Goal: Task Accomplishment & Management: Use online tool/utility

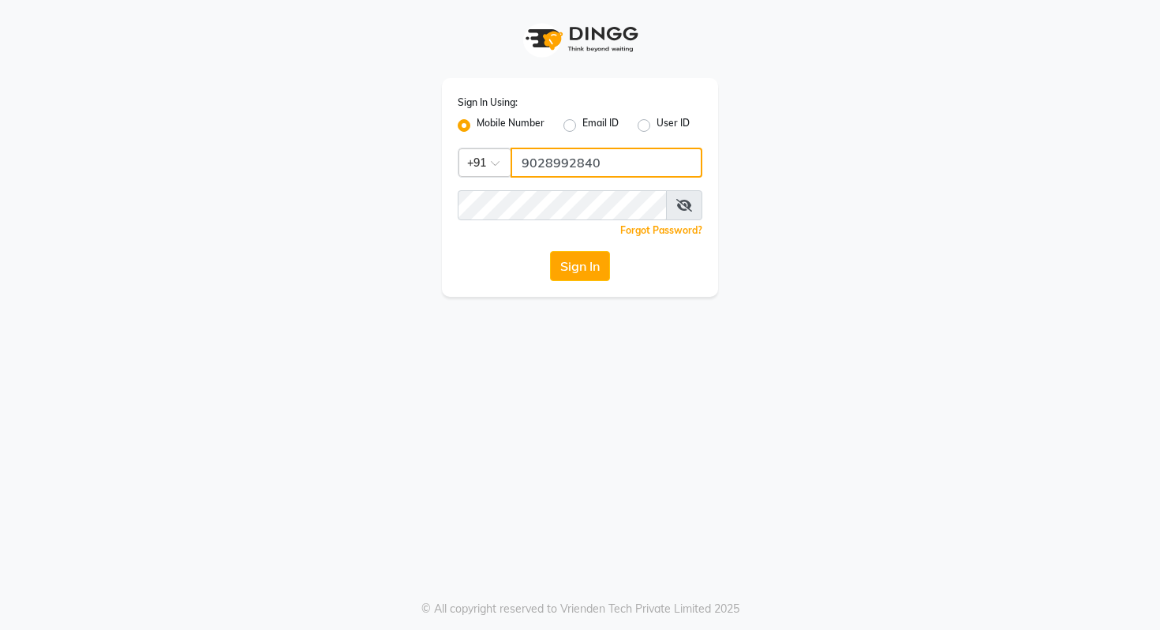
drag, startPoint x: 563, startPoint y: 148, endPoint x: 570, endPoint y: 162, distance: 15.9
click at [563, 148] on input "9028992840" at bounding box center [607, 163] width 192 height 30
click at [563, 155] on input "9028992840" at bounding box center [607, 163] width 192 height 30
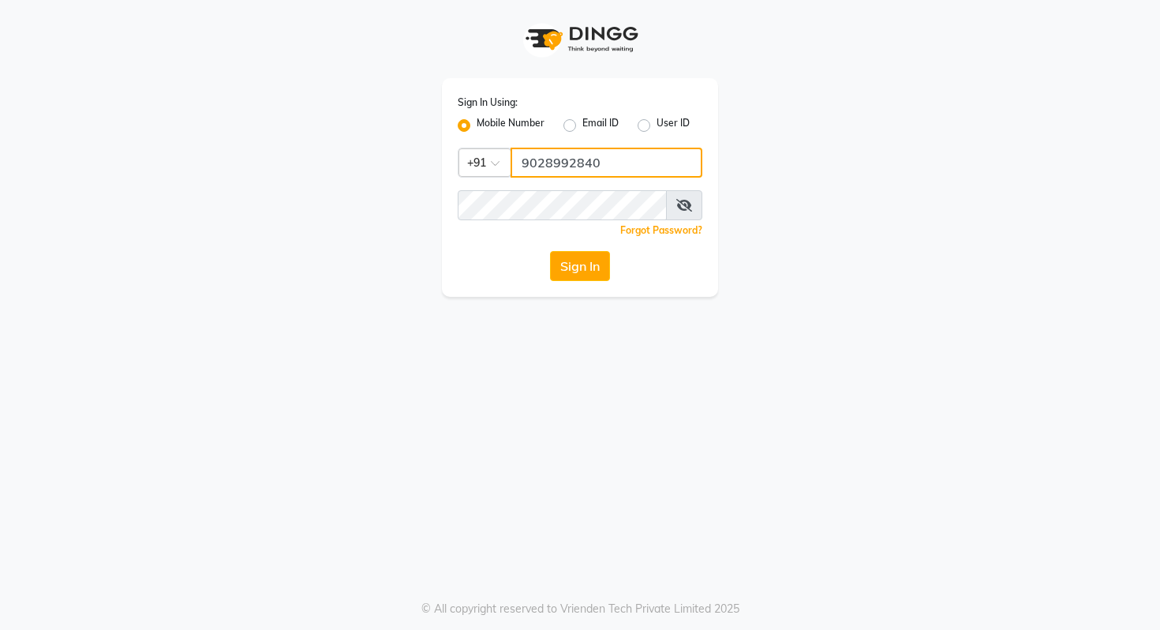
click at [563, 155] on input "9028992840" at bounding box center [607, 163] width 192 height 30
click at [570, 163] on input "9028992840" at bounding box center [607, 163] width 192 height 30
type input "0"
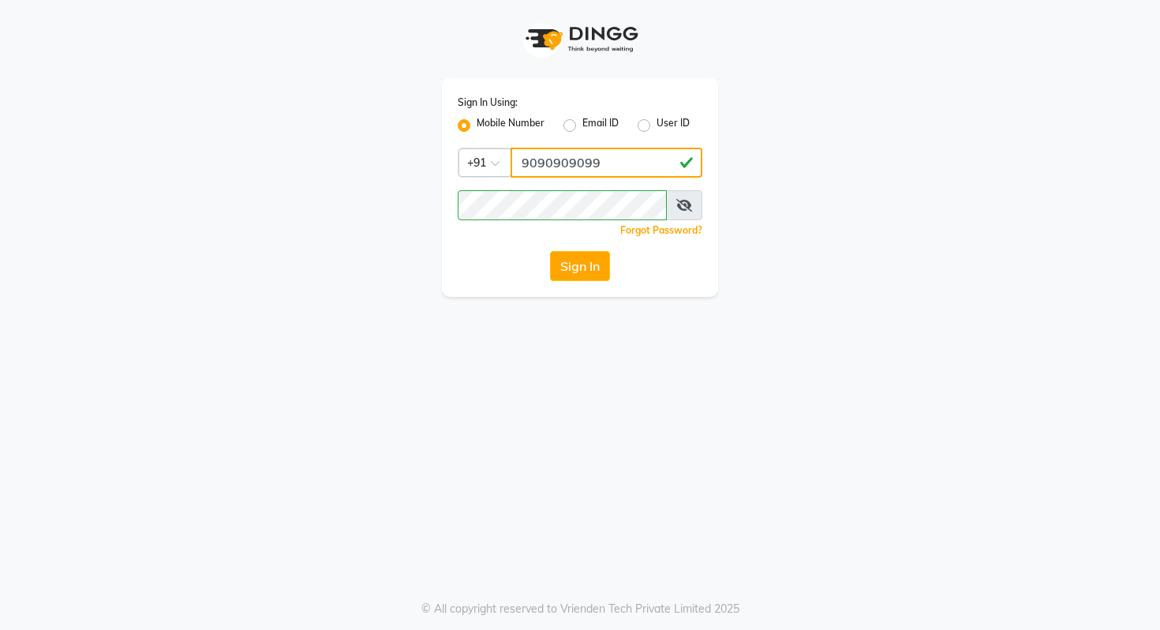
click at [550, 161] on input "9090909099" at bounding box center [607, 163] width 192 height 30
type input "9090909099"
click at [489, 231] on div "Forgot Password?" at bounding box center [580, 230] width 245 height 17
click at [580, 257] on button "Sign In" at bounding box center [580, 266] width 60 height 30
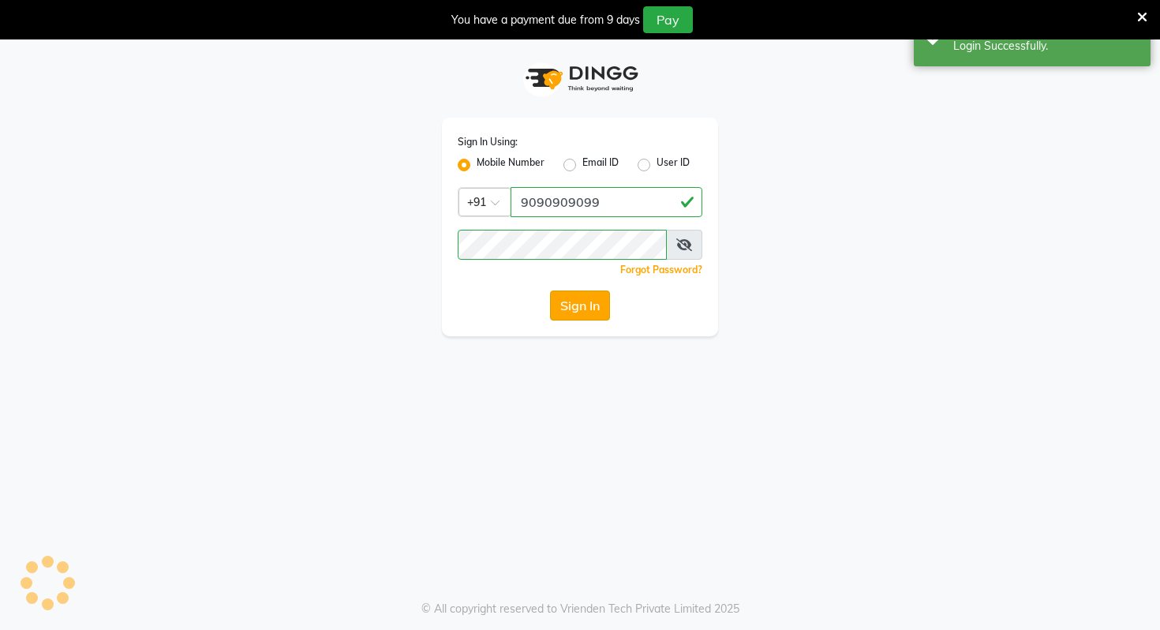
select select "service"
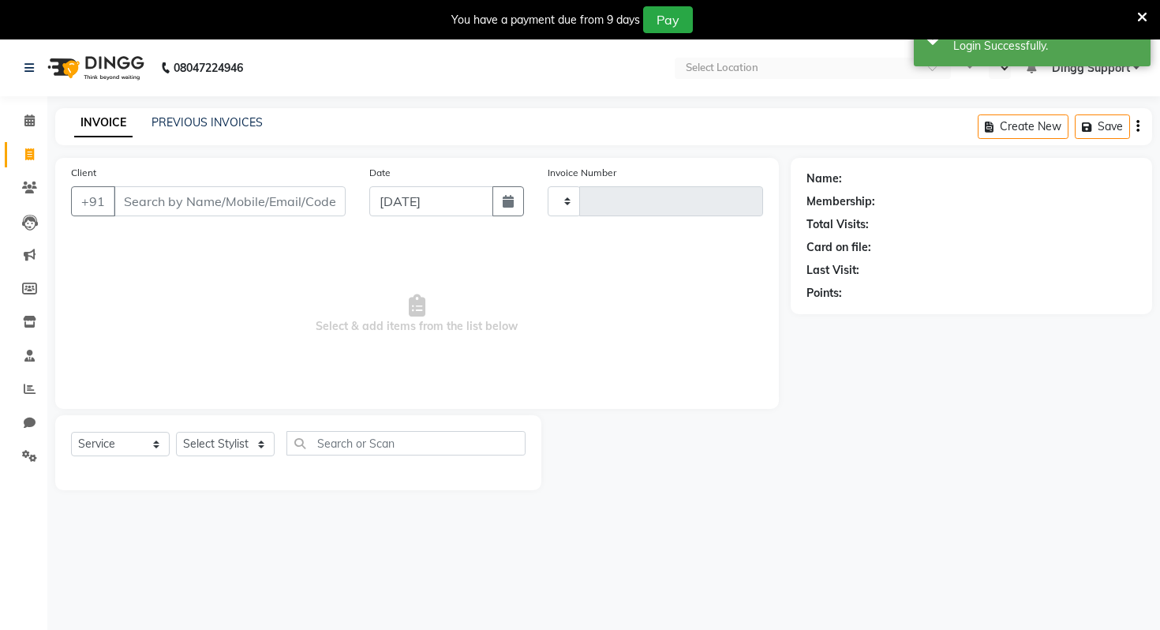
type input "0001"
select select "en"
select select "8899"
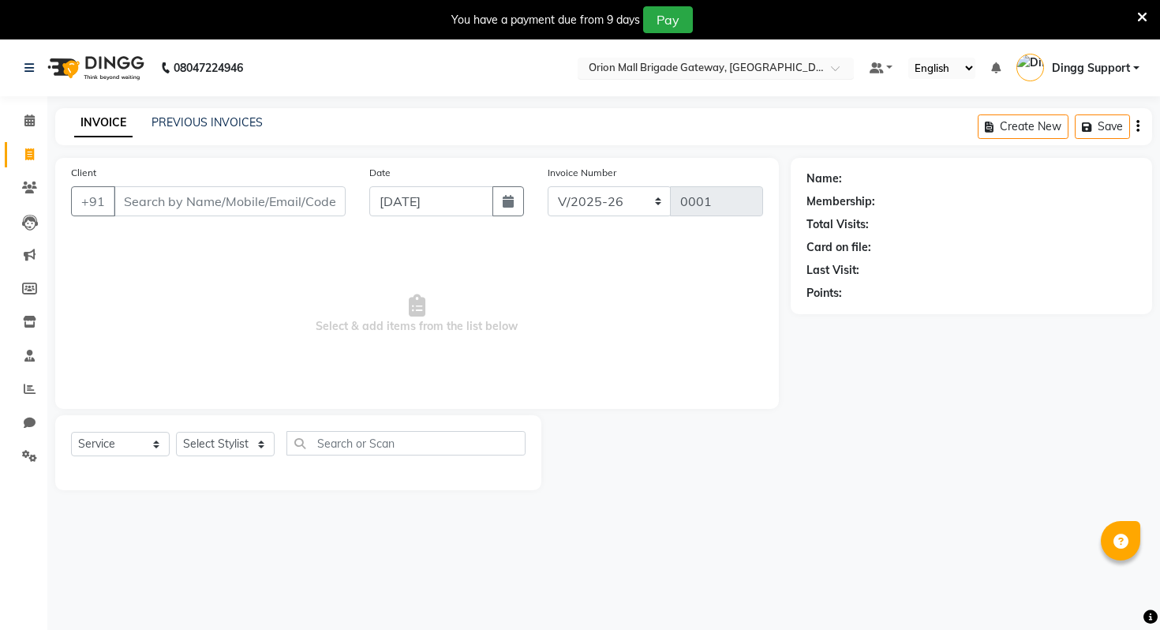
click at [781, 66] on input "text" at bounding box center [700, 70] width 229 height 16
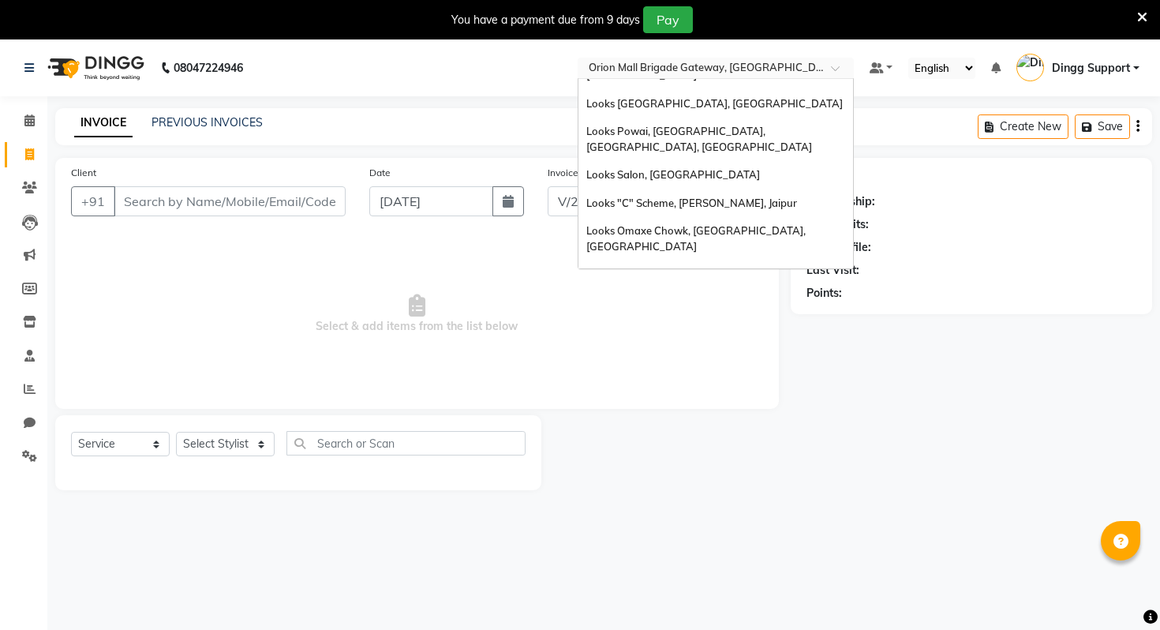
scroll to position [39, 0]
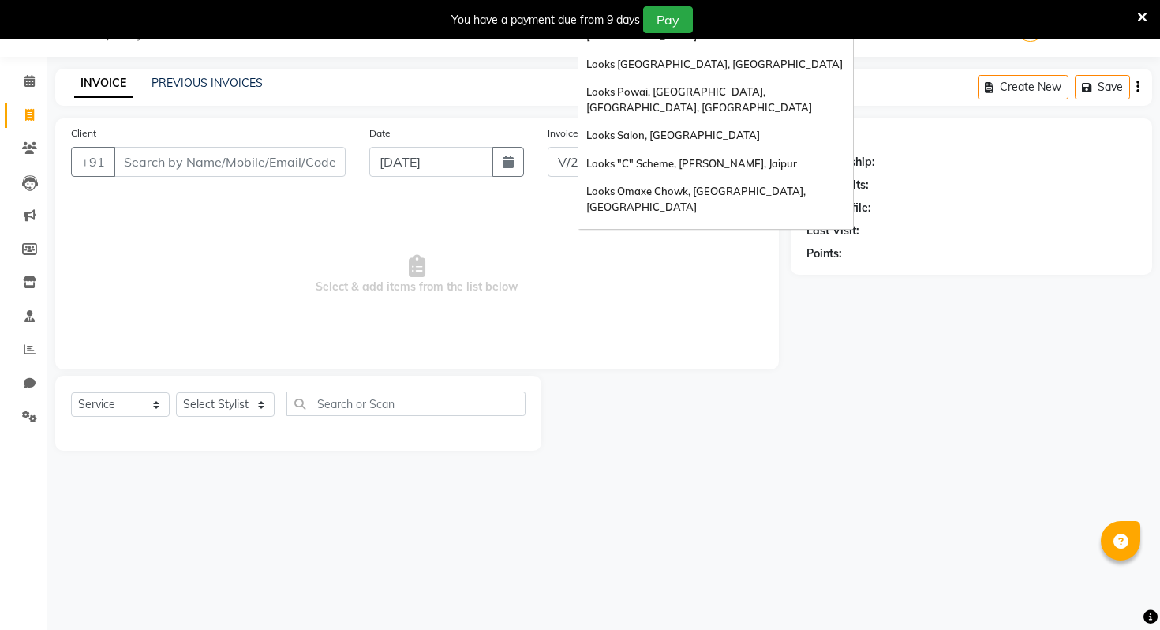
click at [723, 616] on div "Looks Orion [GEOGRAPHIC_DATA], [GEOGRAPHIC_DATA]" at bounding box center [716, 637] width 275 height 43
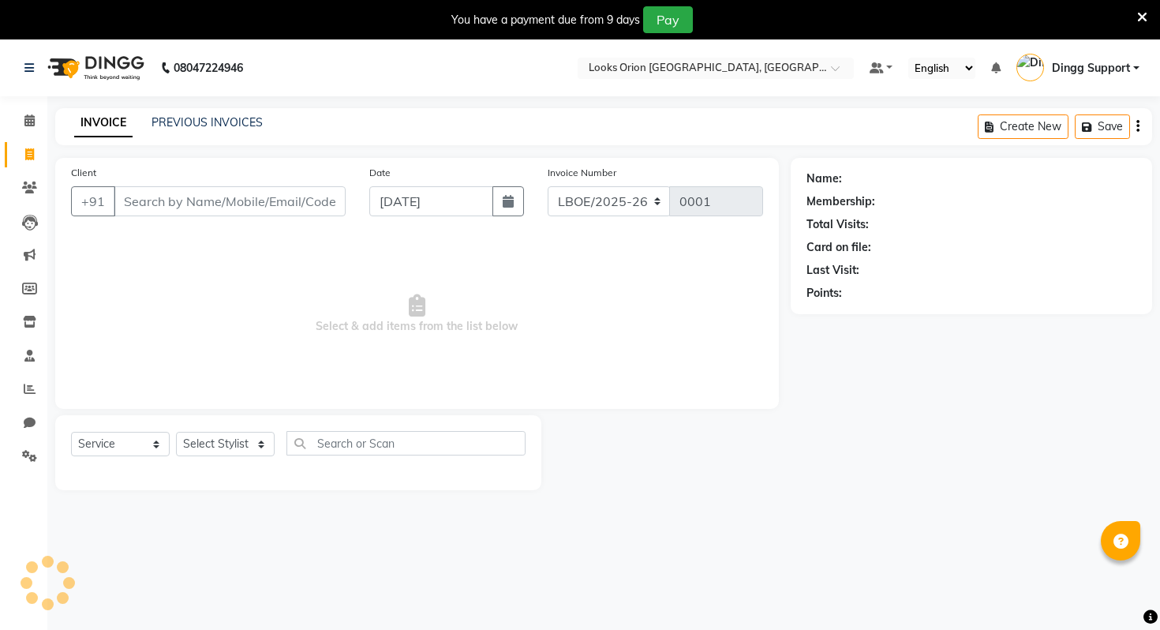
select select "service"
click at [718, 52] on nav "08047224946 Select Location × Looks Orion [GEOGRAPHIC_DATA], [GEOGRAPHIC_DATA] …" at bounding box center [580, 67] width 1160 height 57
click at [718, 68] on input "text" at bounding box center [700, 70] width 229 height 16
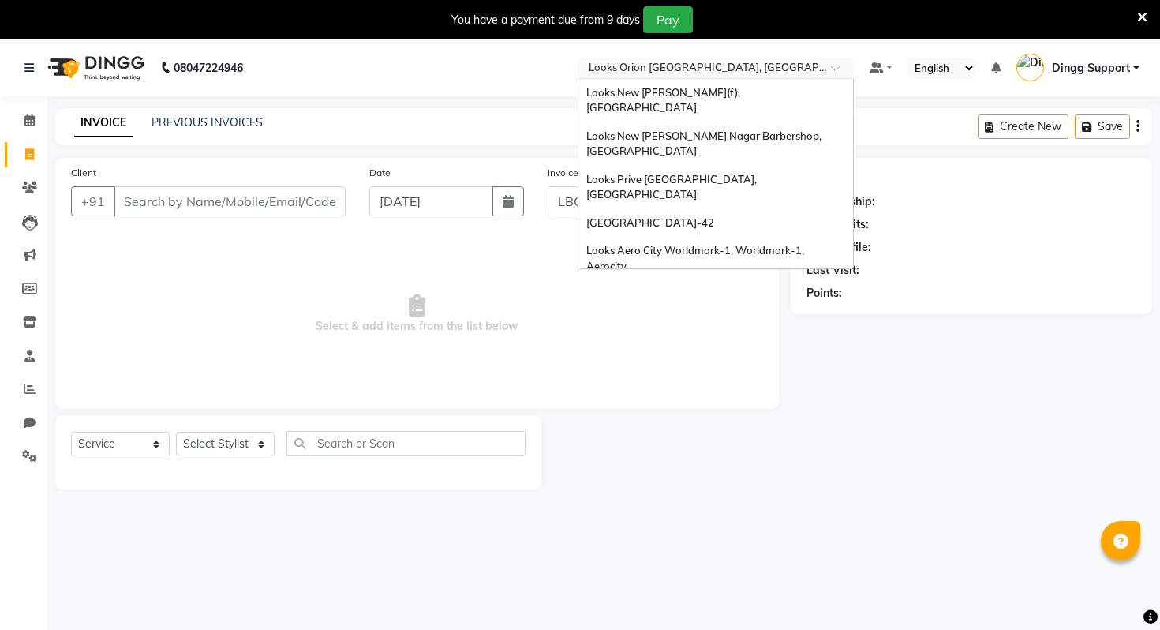
scroll to position [1604, 0]
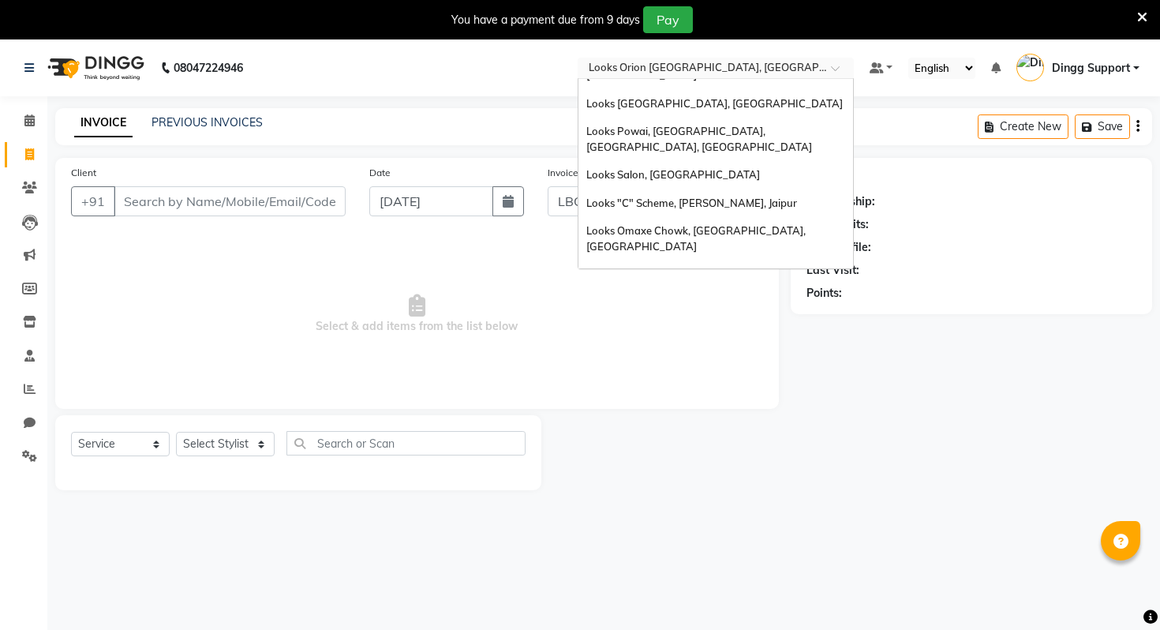
click at [660, 628] on div "Orion Mall Brigade Gateway, [GEOGRAPHIC_DATA]" at bounding box center [716, 642] width 275 height 28
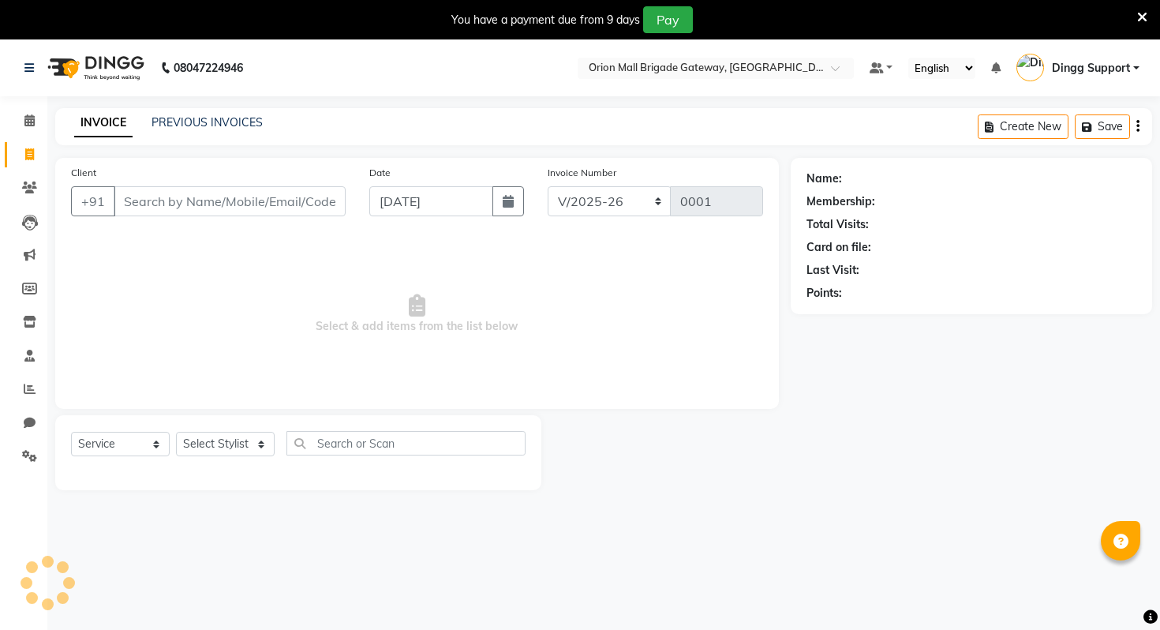
select select "8899"
select select "service"
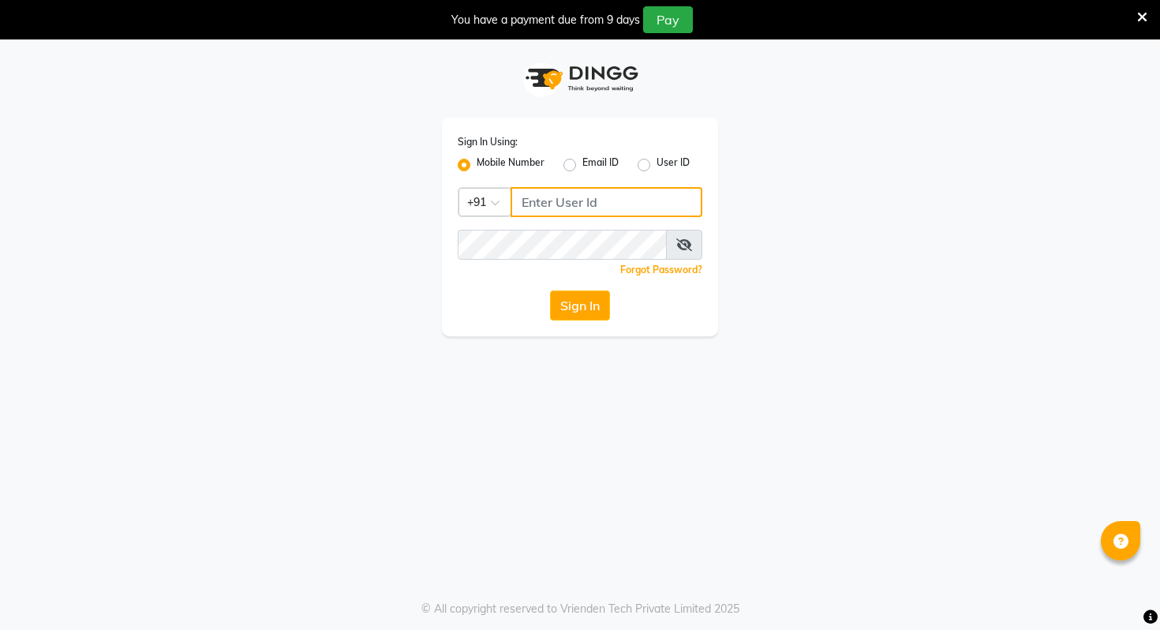
type input "9028992840"
click at [637, 159] on div "Mobile Number Email ID User ID" at bounding box center [580, 164] width 245 height 19
click at [649, 171] on div "User ID" at bounding box center [664, 164] width 52 height 19
click at [657, 168] on label "User ID" at bounding box center [673, 164] width 33 height 19
click at [657, 166] on input "User ID" at bounding box center [662, 160] width 10 height 10
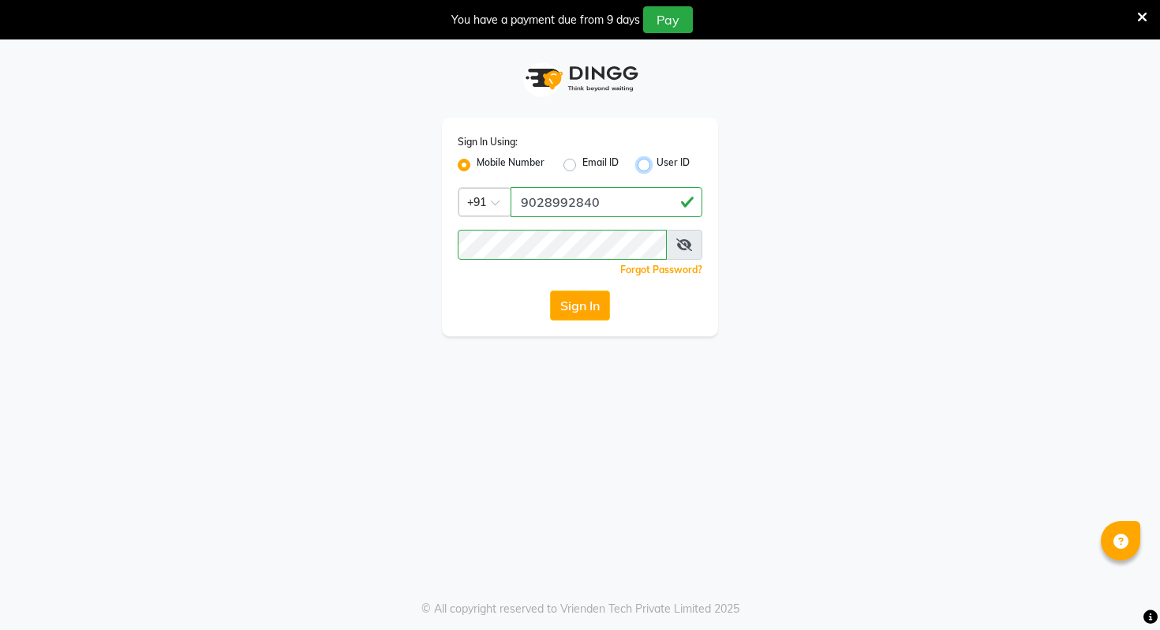
radio input "true"
radio input "false"
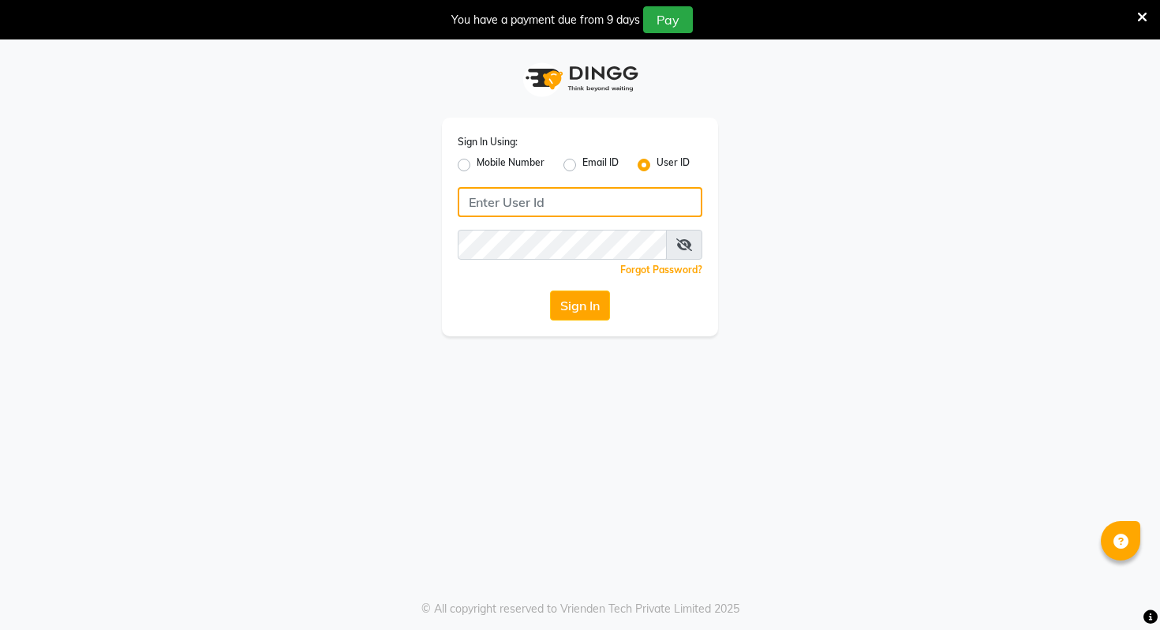
click at [589, 189] on input "Username" at bounding box center [580, 202] width 245 height 30
paste input "salondushons"
type input "salondushons"
click at [495, 328] on div "Sign In Using: Mobile Number Email ID User ID salondushons Remember me Forgot P…" at bounding box center [580, 227] width 276 height 219
click at [562, 328] on div "Sign In Using: Mobile Number Email ID User ID salondushons Remember me Forgot P…" at bounding box center [580, 227] width 276 height 219
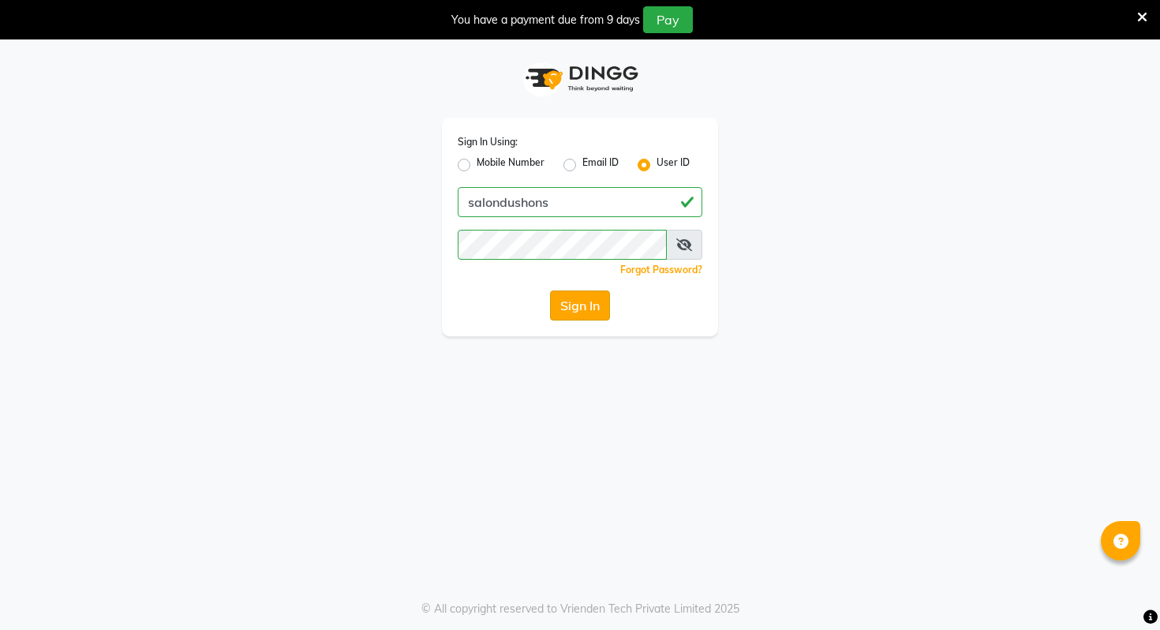
click at [569, 305] on button "Sign In" at bounding box center [580, 305] width 60 height 30
